Goal: Navigation & Orientation: Find specific page/section

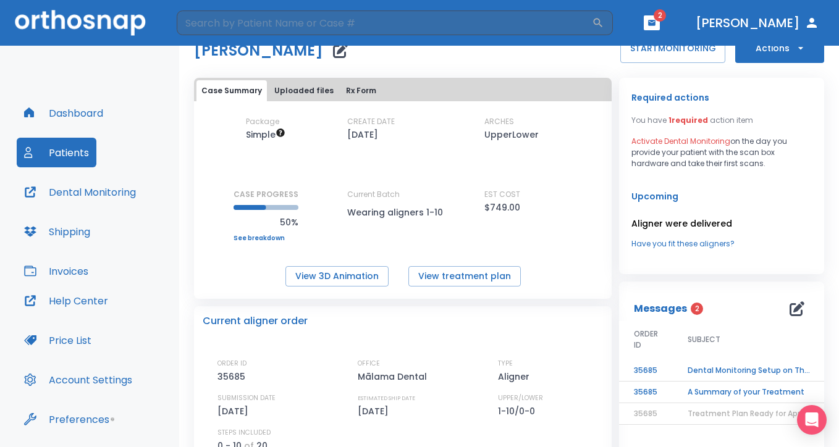
scroll to position [39, 0]
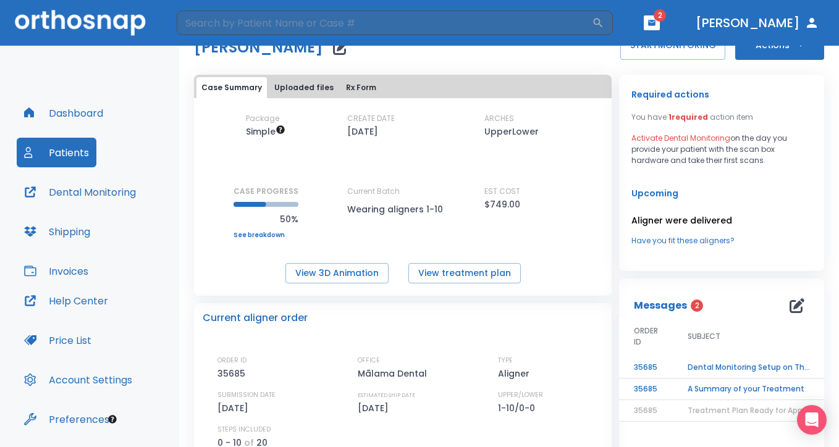
click at [690, 96] on p "Required actions" at bounding box center [671, 94] width 78 height 15
click at [679, 117] on span "1 required" at bounding box center [689, 117] width 40 height 11
click at [656, 195] on p "Upcoming" at bounding box center [722, 193] width 180 height 15
click at [120, 195] on button "Dental Monitoring" at bounding box center [80, 192] width 127 height 30
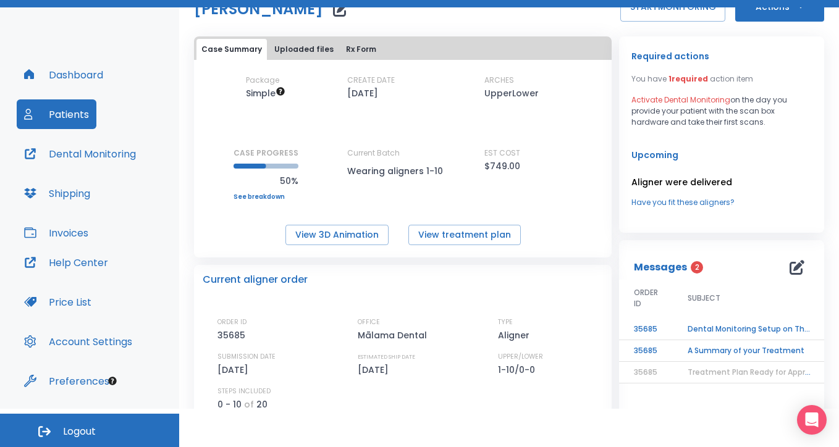
scroll to position [38, 0]
click at [85, 66] on button "Dashboard" at bounding box center [64, 75] width 94 height 30
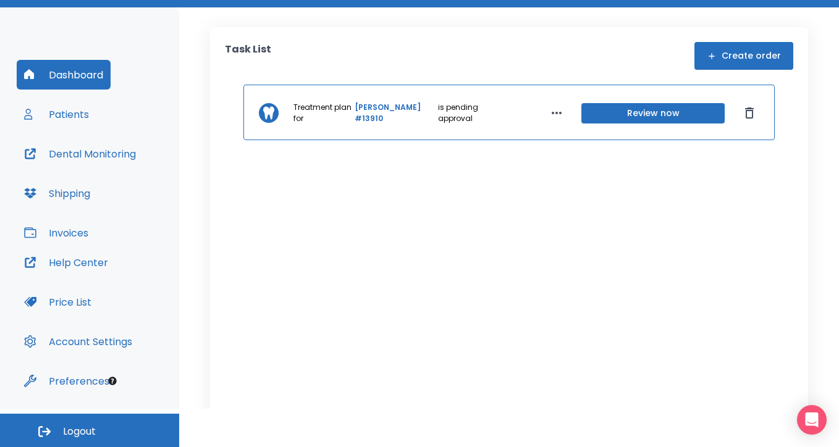
click at [64, 110] on button "Patients" at bounding box center [57, 115] width 80 height 30
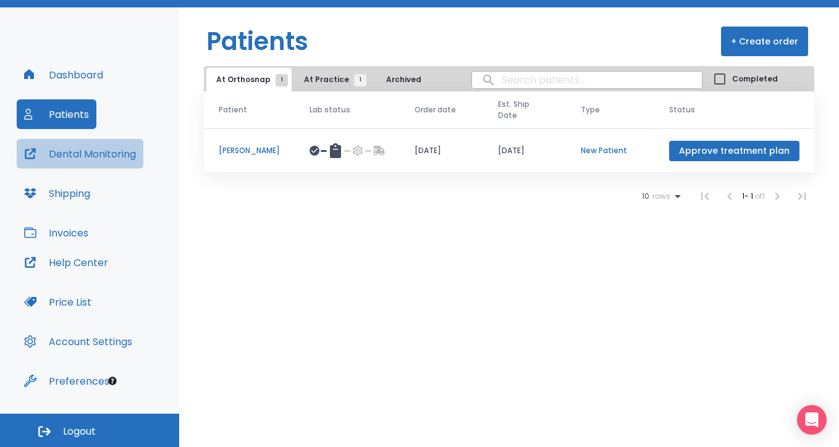
click at [59, 150] on button "Dental Monitoring" at bounding box center [80, 154] width 127 height 30
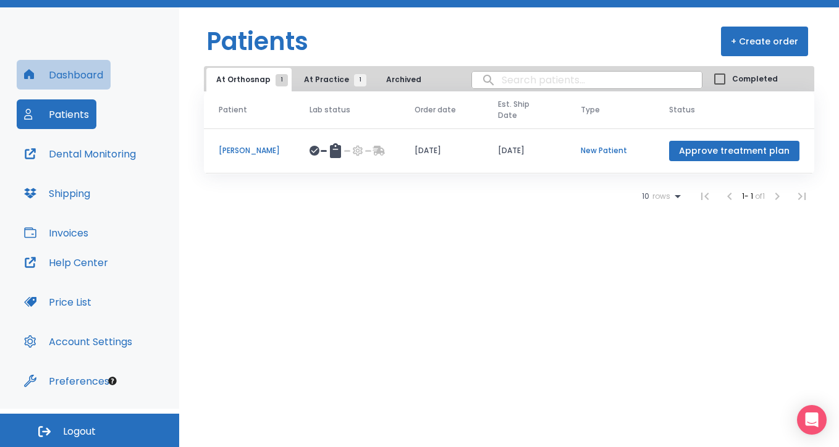
click at [74, 70] on button "Dashboard" at bounding box center [64, 75] width 94 height 30
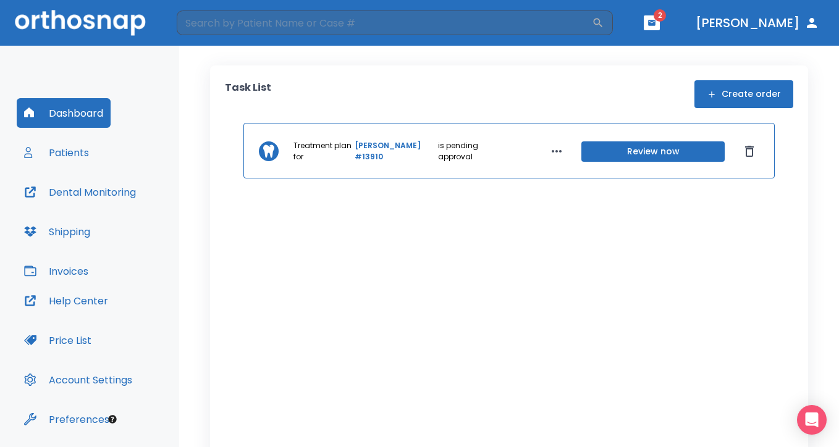
click at [656, 24] on icon "button" at bounding box center [651, 23] width 7 height 6
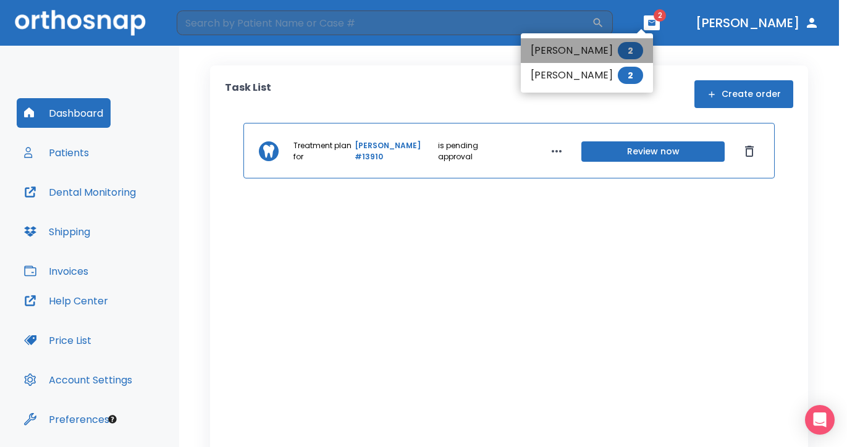
click at [598, 51] on li "[PERSON_NAME] 2" at bounding box center [587, 50] width 132 height 25
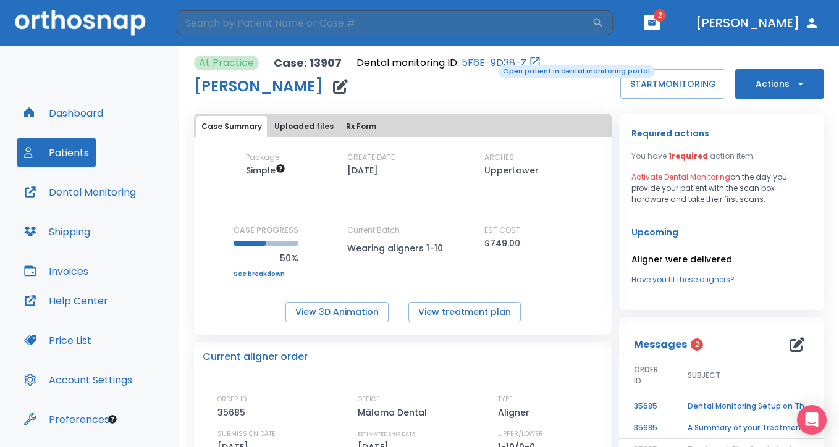
click at [489, 64] on link "5F6E-9D38-Z" at bounding box center [494, 63] width 65 height 15
click at [485, 61] on link "5F6E-9D38-Z" at bounding box center [494, 63] width 65 height 15
